Goal: Book appointment/travel/reservation

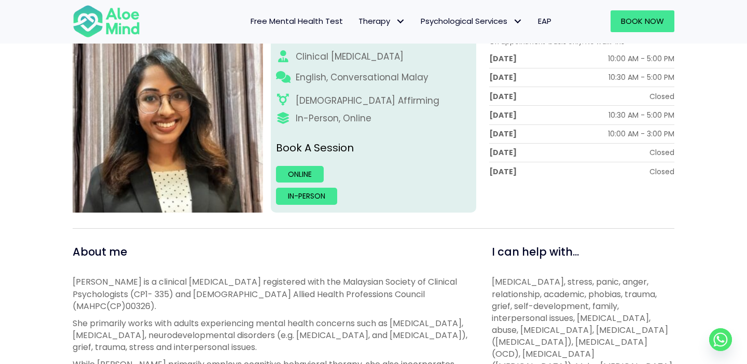
scroll to position [124, 0]
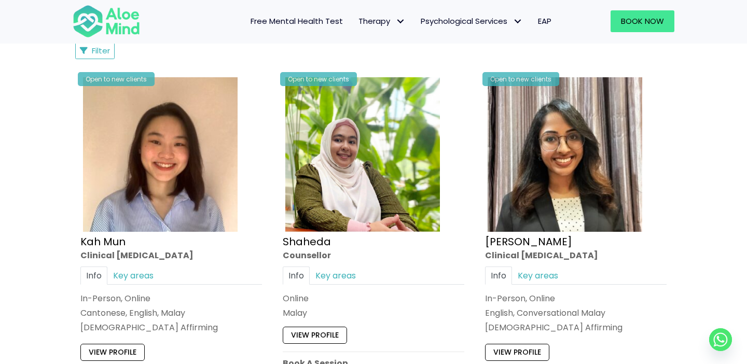
scroll to position [513, 0]
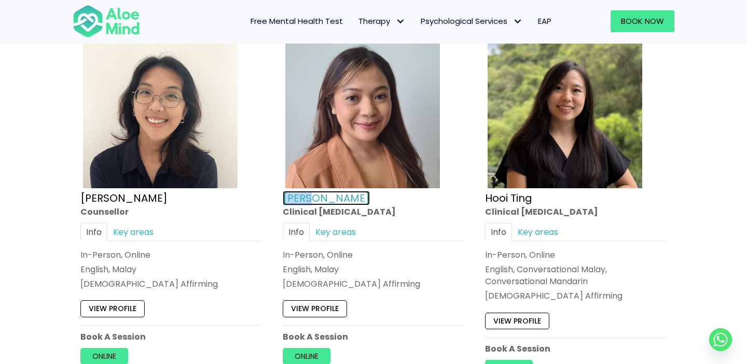
scroll to position [1339, 0]
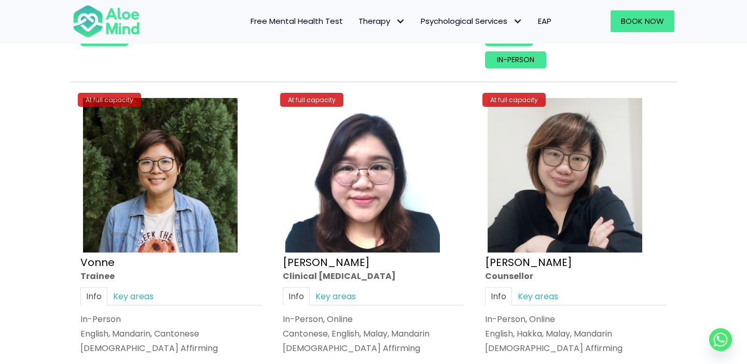
scroll to position [4101, 0]
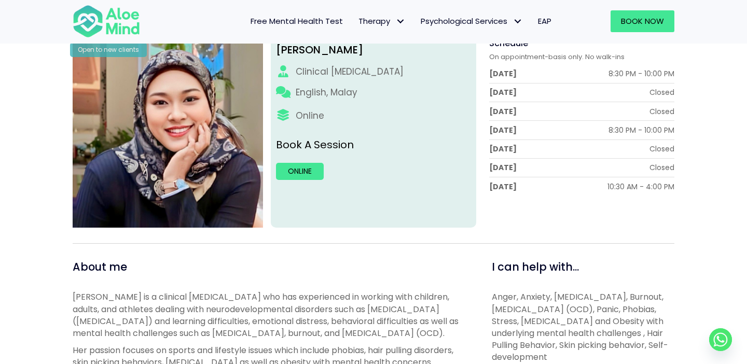
scroll to position [119, 0]
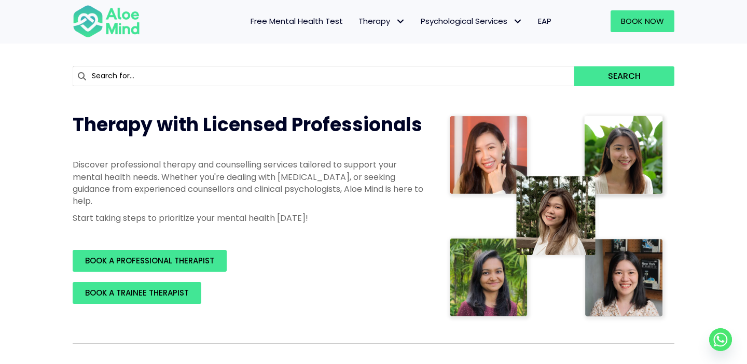
scroll to position [78, 0]
